Goal: Information Seeking & Learning: Learn about a topic

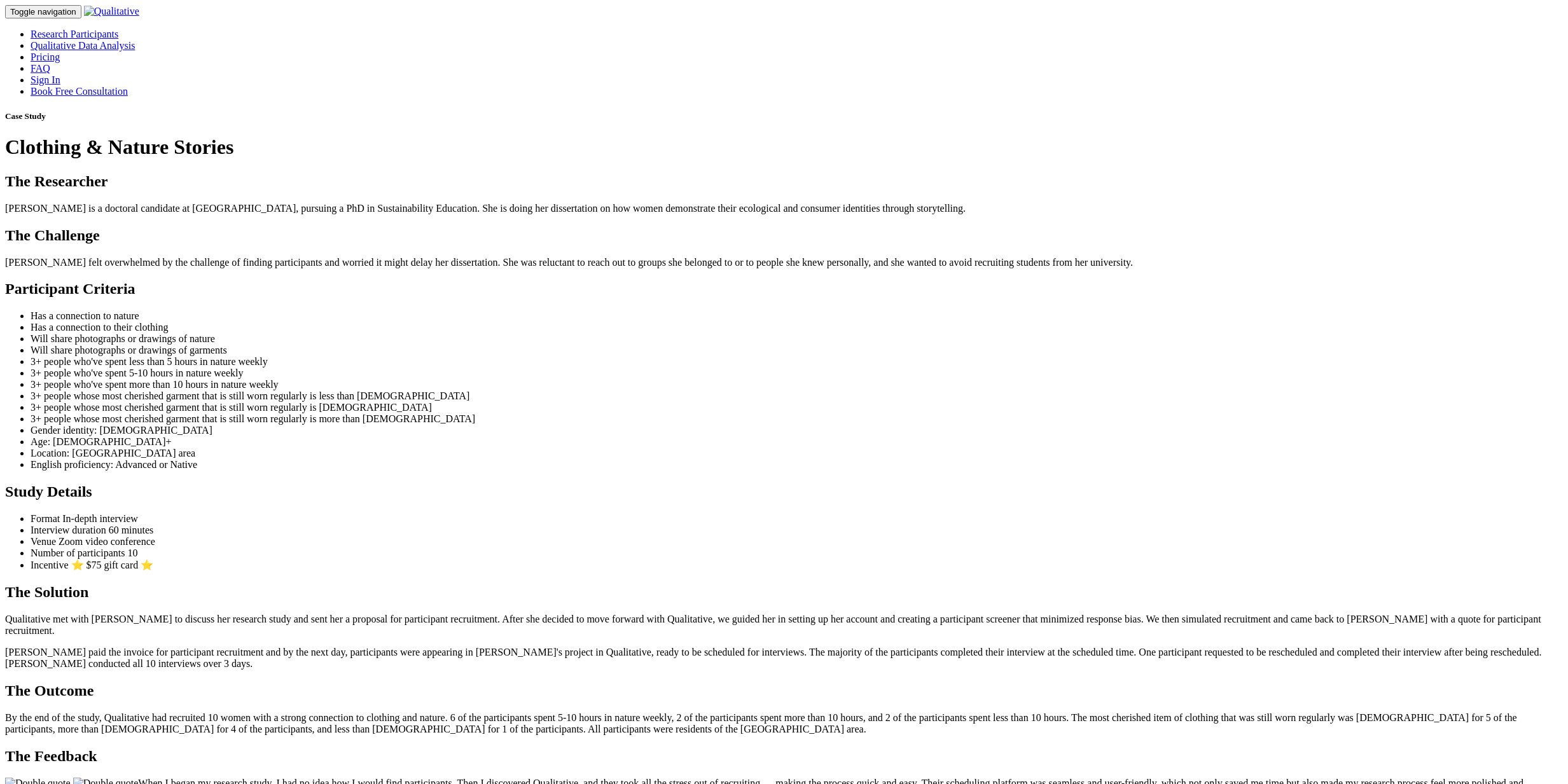
drag, startPoint x: 283, startPoint y: 313, endPoint x: 282, endPoint y: 320, distance: 7.1
click at [283, 159] on div "Case Study Clothing & Nature Stories" at bounding box center [783, 135] width 1557 height 47
click at [341, 463] on ui-view "Case Study Clothing & Nature Stories The Researcher [PERSON_NAME] is a doctoral…" at bounding box center [783, 498] width 1557 height 775
click at [147, 415] on ui-view "Case Study Clothing & Nature Stories The Researcher [PERSON_NAME] is a doctoral…" at bounding box center [783, 498] width 1557 height 775
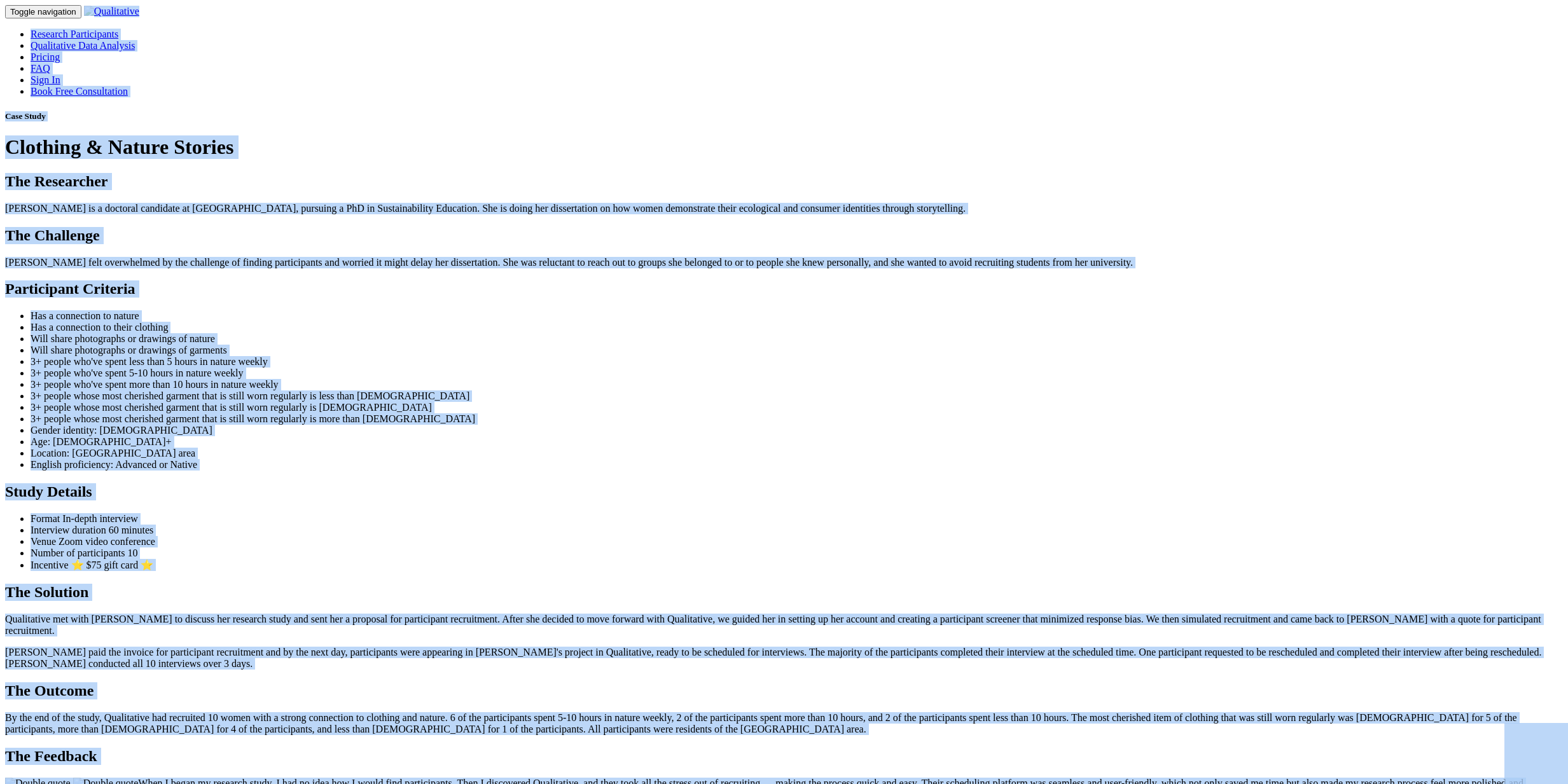
copy body "Research Participants Qualitative Data Analysis Pricing FAQ Sign In Book Free C…"
click at [217, 458] on ui-view "Case Study Clothing & Nature Stories The Researcher [PERSON_NAME] is a doctoral…" at bounding box center [783, 498] width 1557 height 775
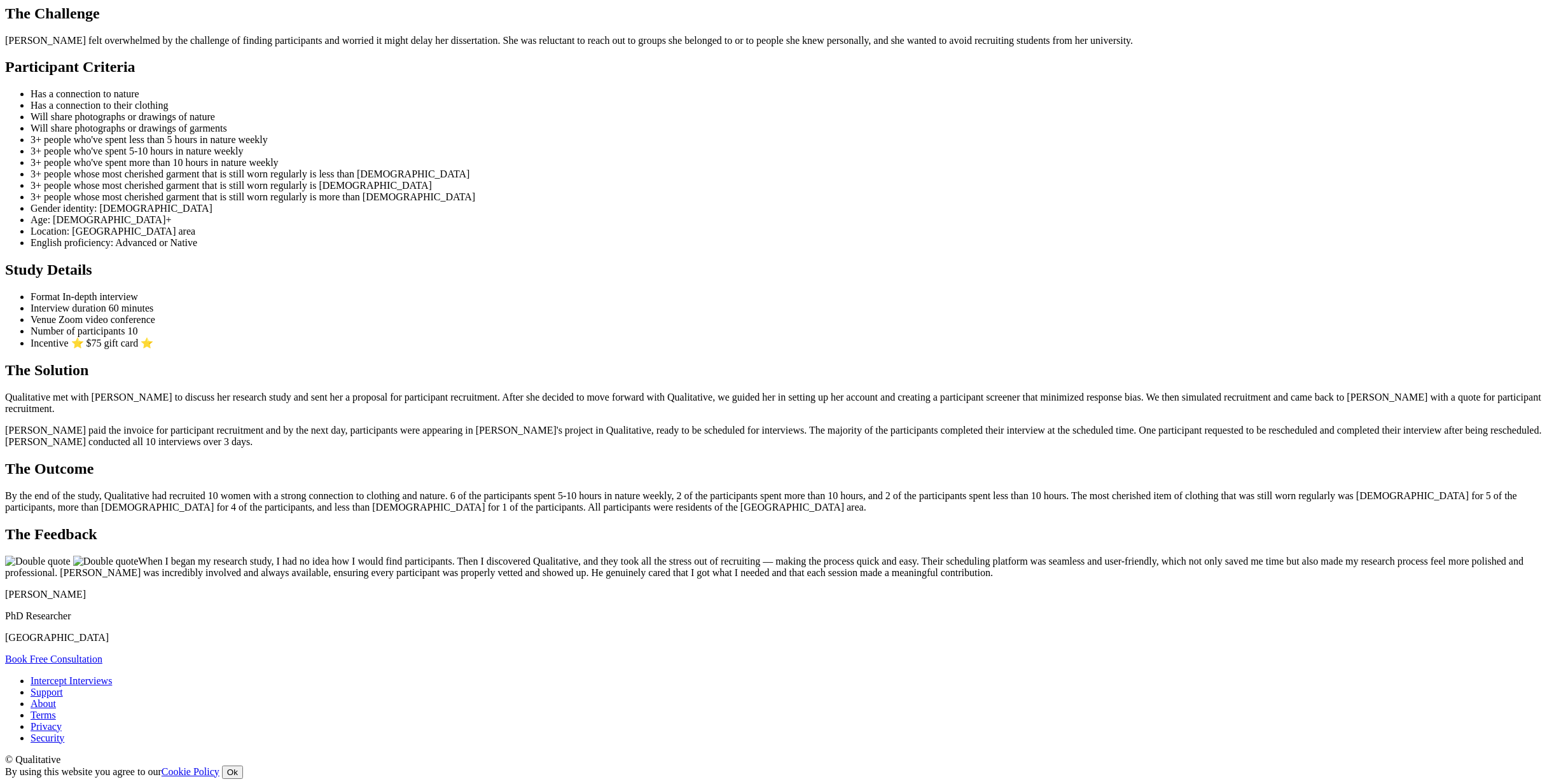
scroll to position [1218, 0]
click at [667, 556] on p "When I began my research study, I had no idea how I would find participants. Th…" at bounding box center [783, 567] width 1557 height 23
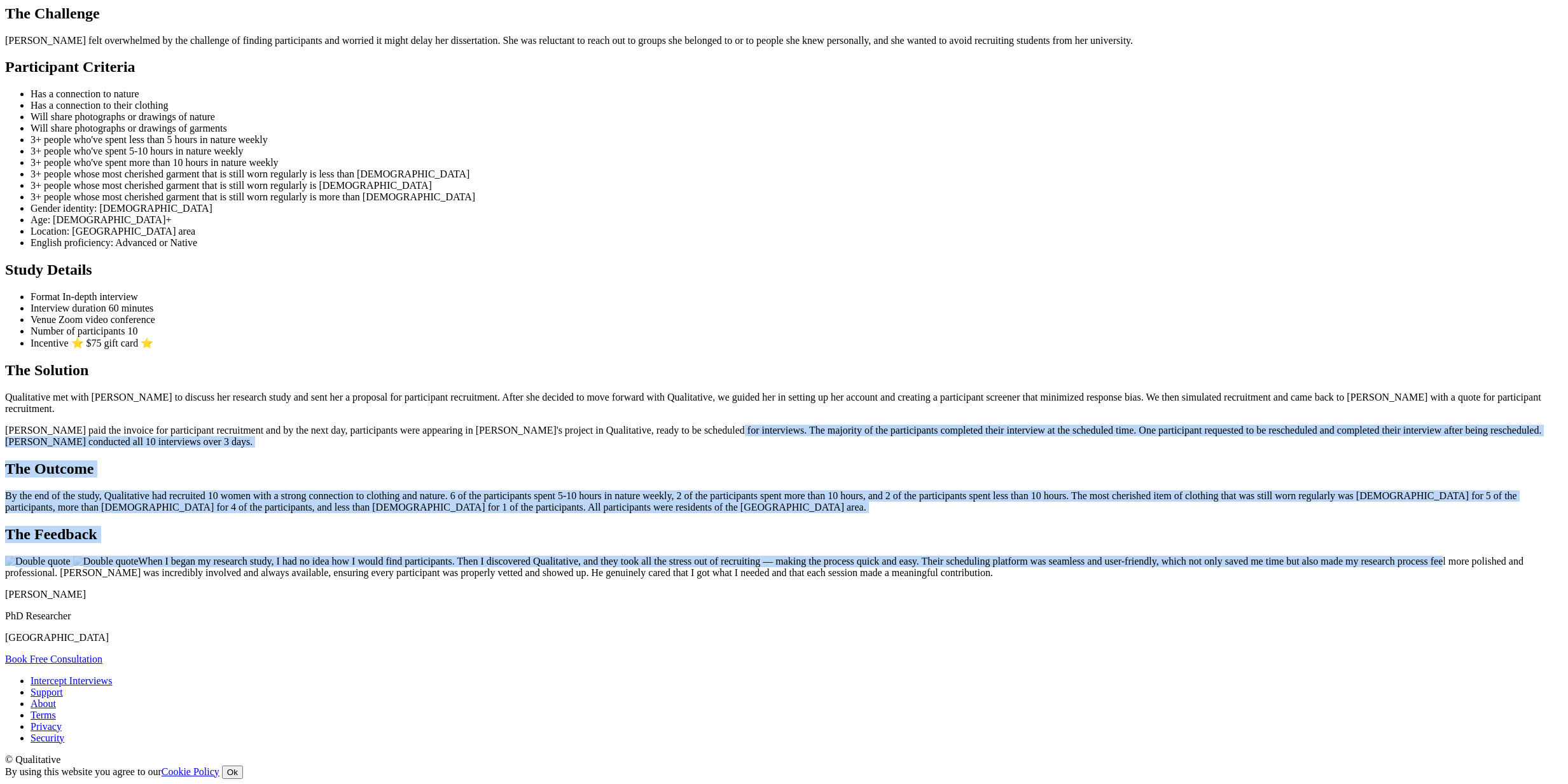
drag, startPoint x: 786, startPoint y: 370, endPoint x: 743, endPoint y: 68, distance: 305.0
click at [743, 68] on ui-view "Case Study Clothing & Nature Stories The Researcher [PERSON_NAME] is a doctoral…" at bounding box center [783, 277] width 1557 height 775
click at [743, 425] on p "[PERSON_NAME] paid the invoice for participant recruitment and by the next day,…" at bounding box center [783, 437] width 1557 height 23
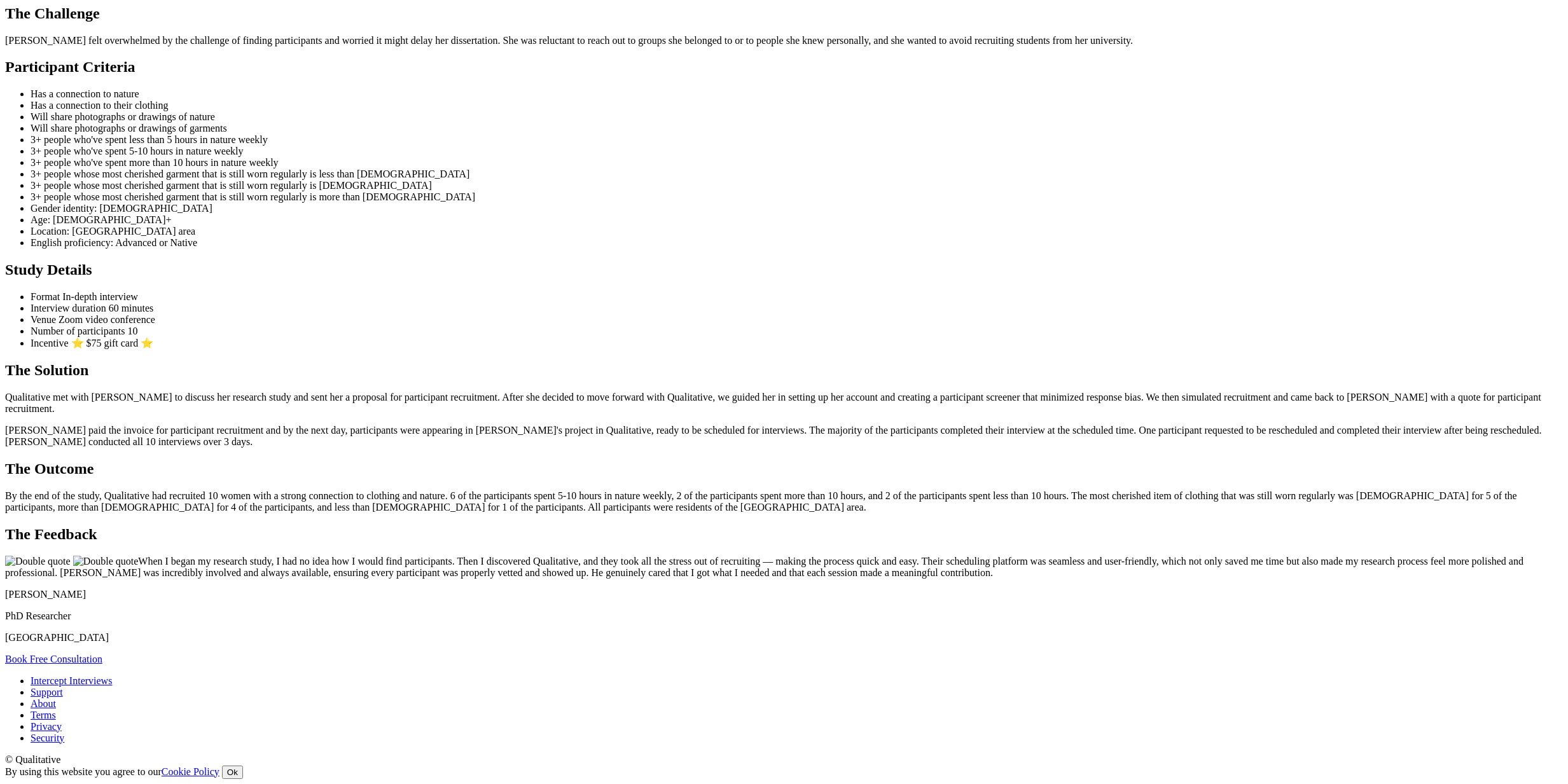
scroll to position [1215, 0]
click at [56, 698] on link "About" at bounding box center [43, 703] width 26 height 11
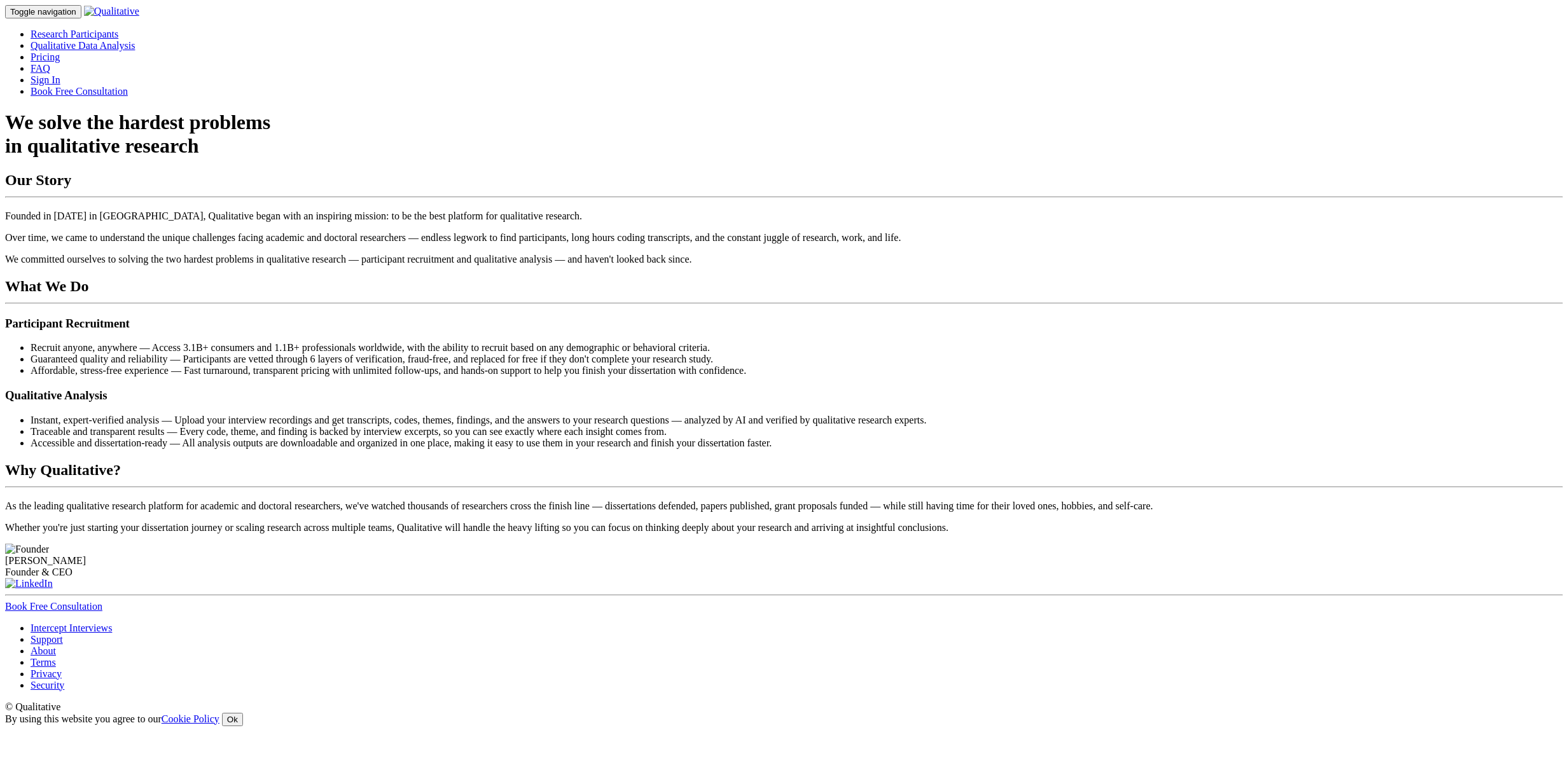
scroll to position [620, 0]
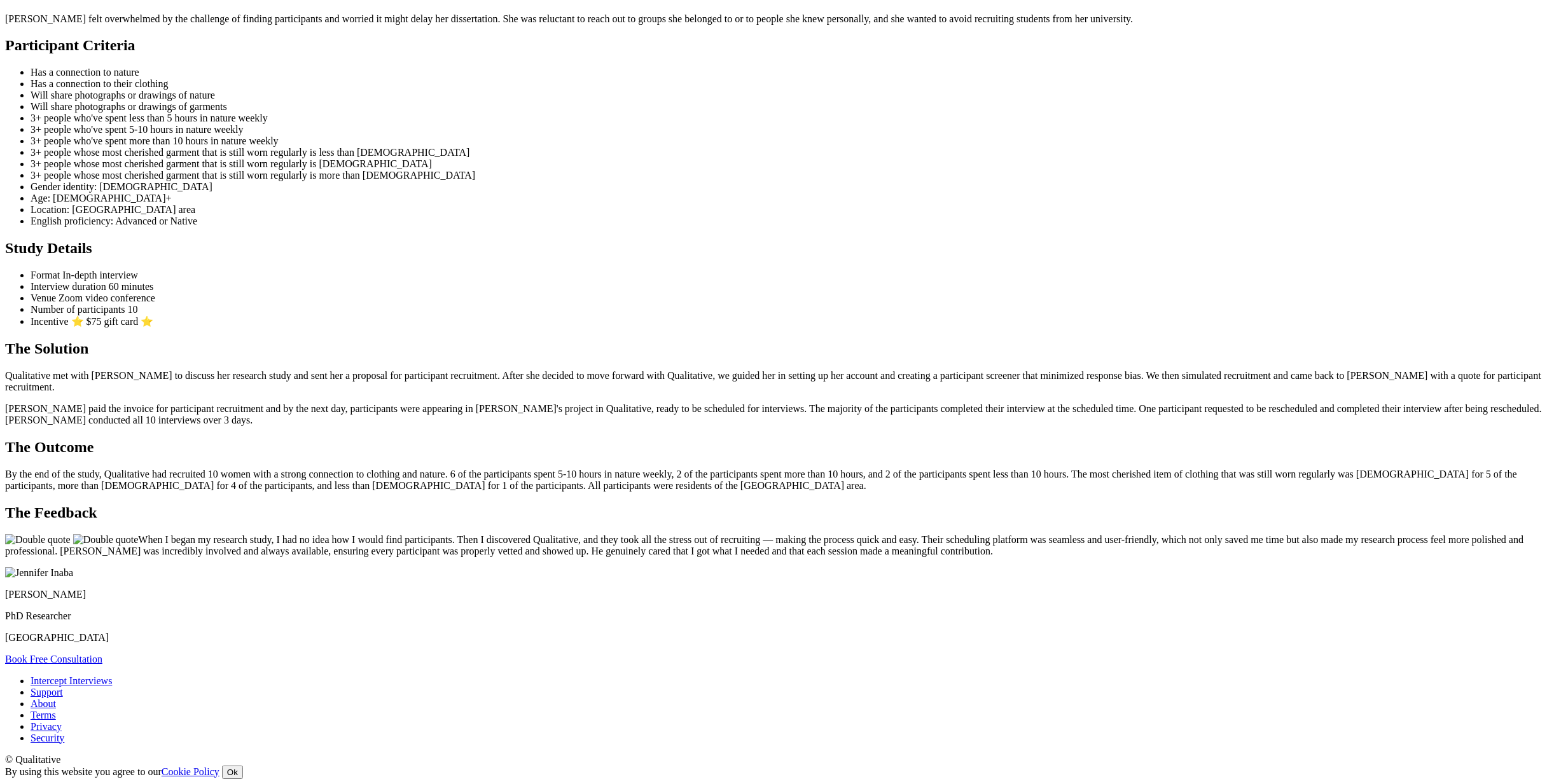
scroll to position [1725, 0]
click at [358, 500] on ui-view "Case Study Clothing & Nature Stories The Researcher [PERSON_NAME] is a doctoral…" at bounding box center [783, 267] width 1557 height 797
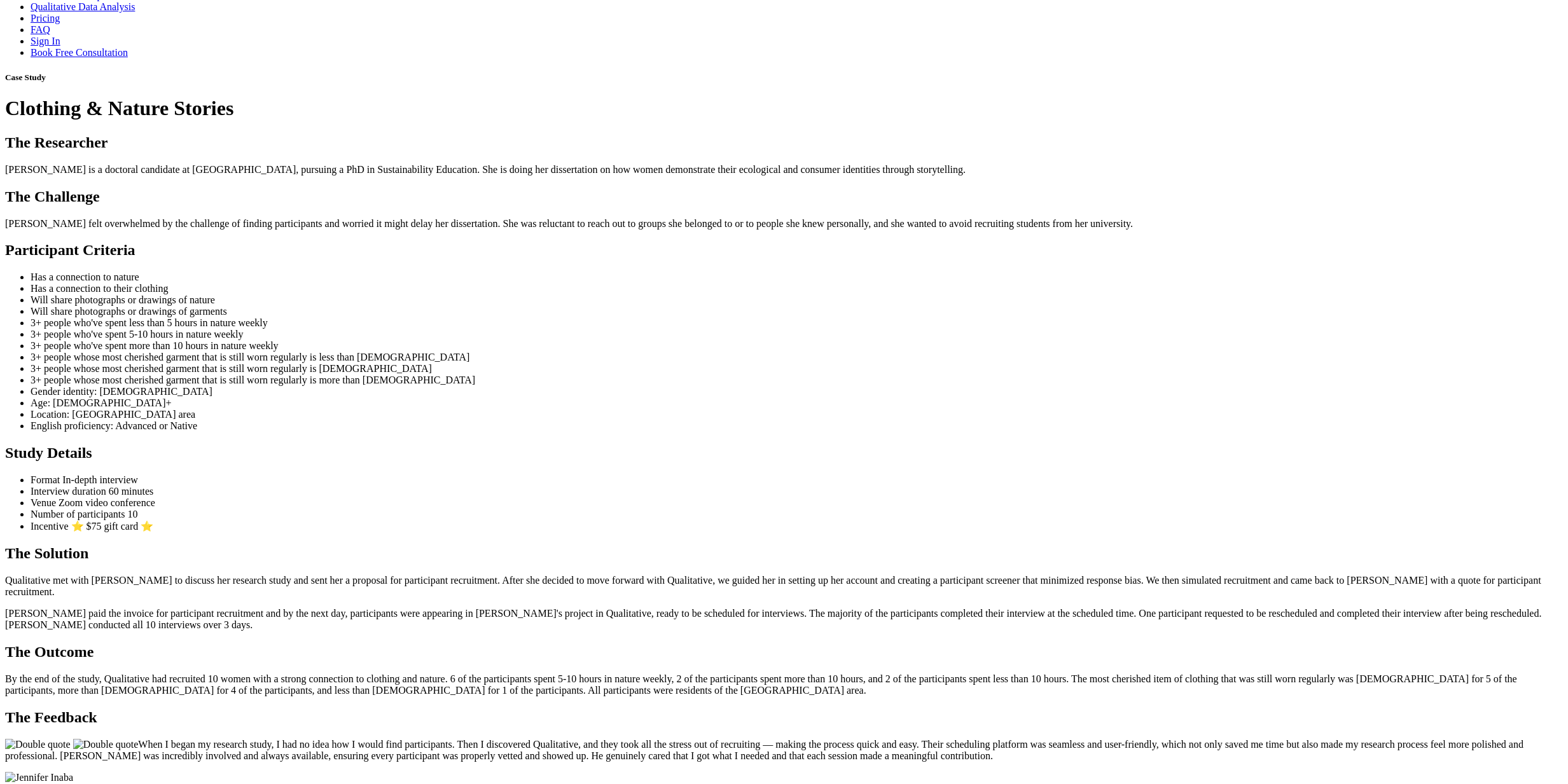
scroll to position [39, 0]
